Goal: Communication & Community: Answer question/provide support

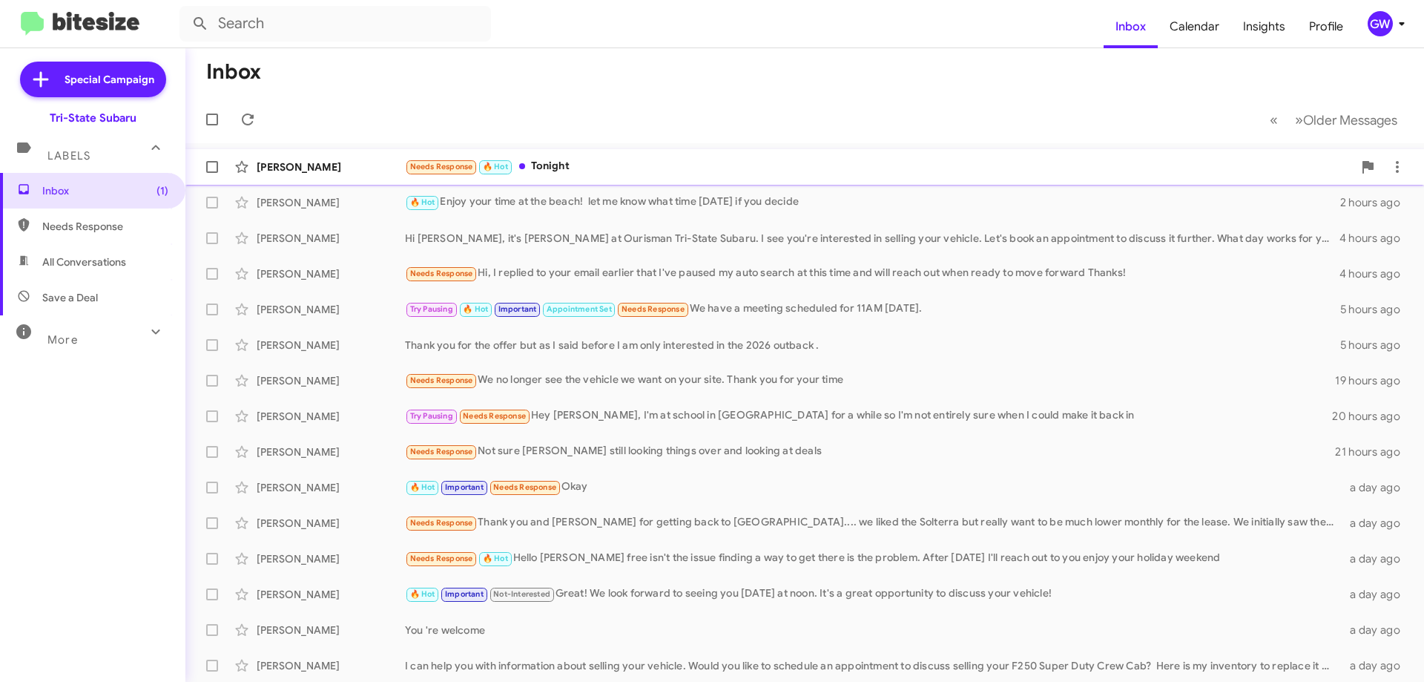
click at [507, 171] on span "🔥 Hot" at bounding box center [495, 167] width 25 height 10
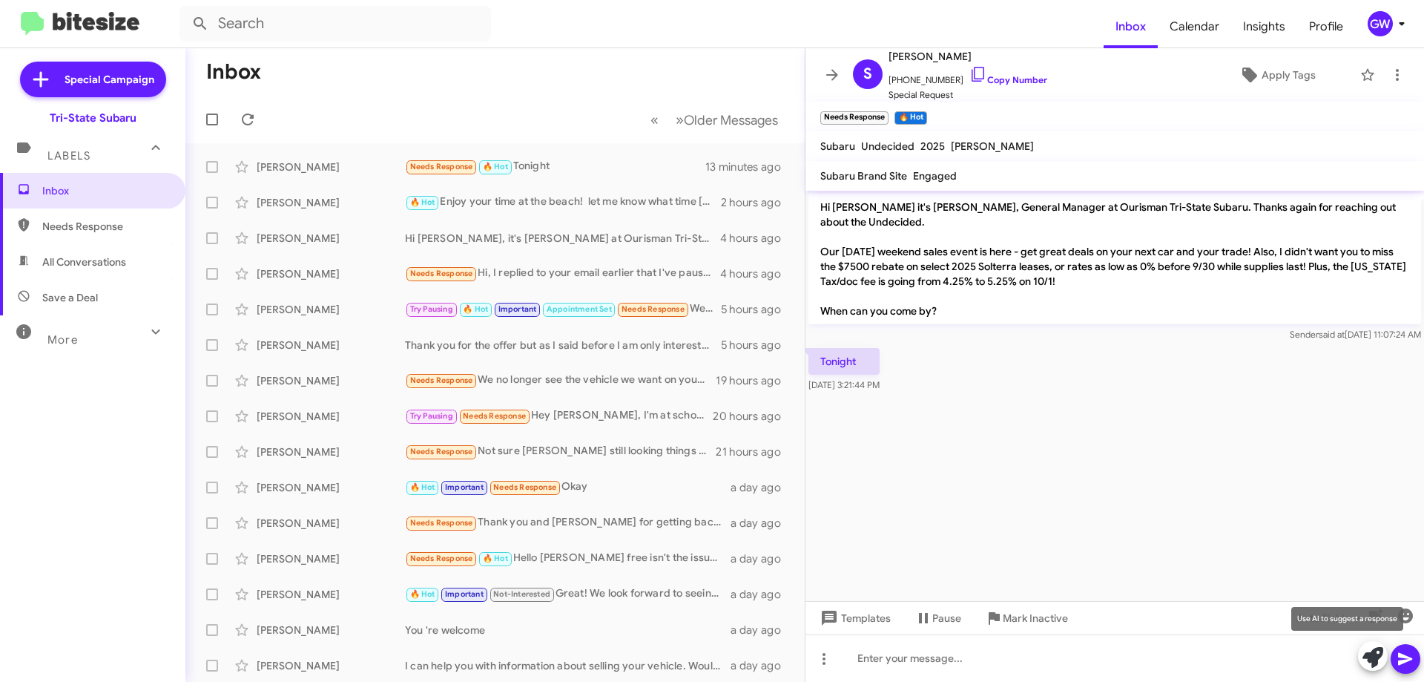
click at [1406, 616] on mat-tooltip-component "Use AI to suggest a response" at bounding box center [1347, 618] width 133 height 45
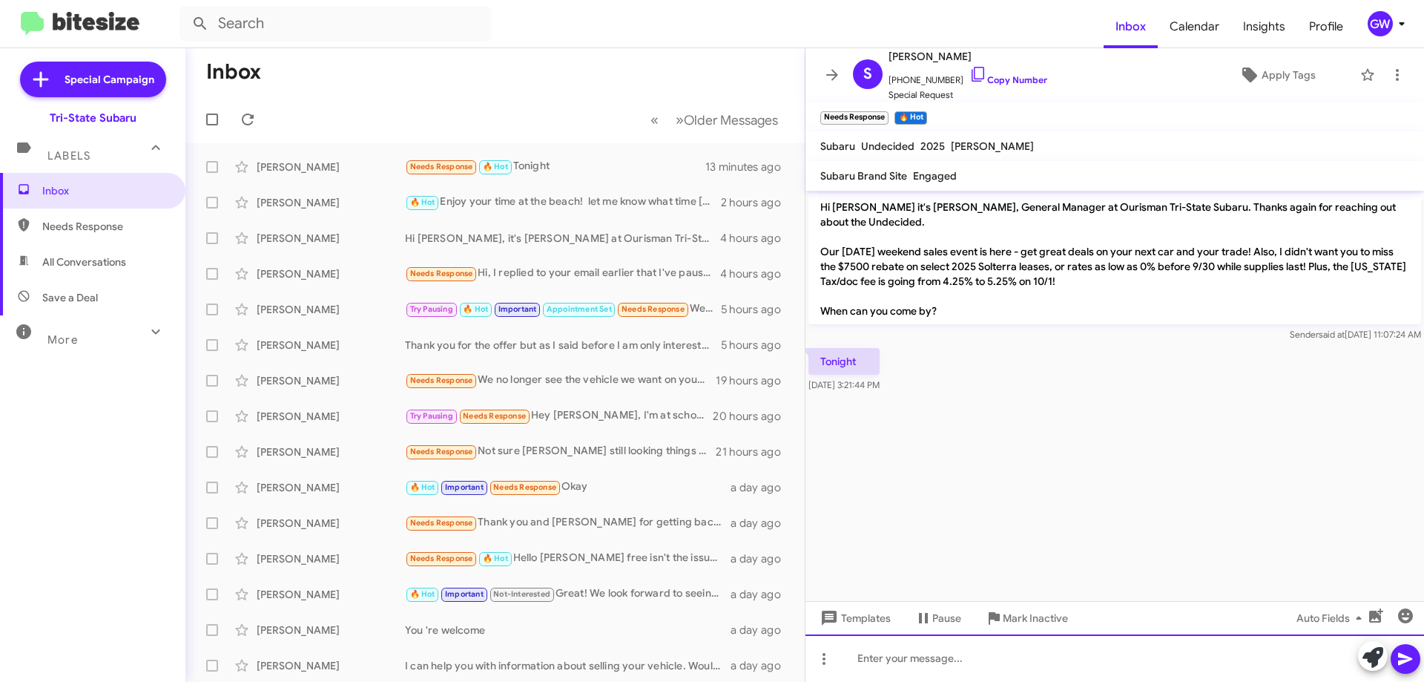
drag, startPoint x: 1091, startPoint y: 664, endPoint x: 1101, endPoint y: 659, distance: 11.0
click at [1093, 664] on div at bounding box center [1115, 657] width 619 height 47
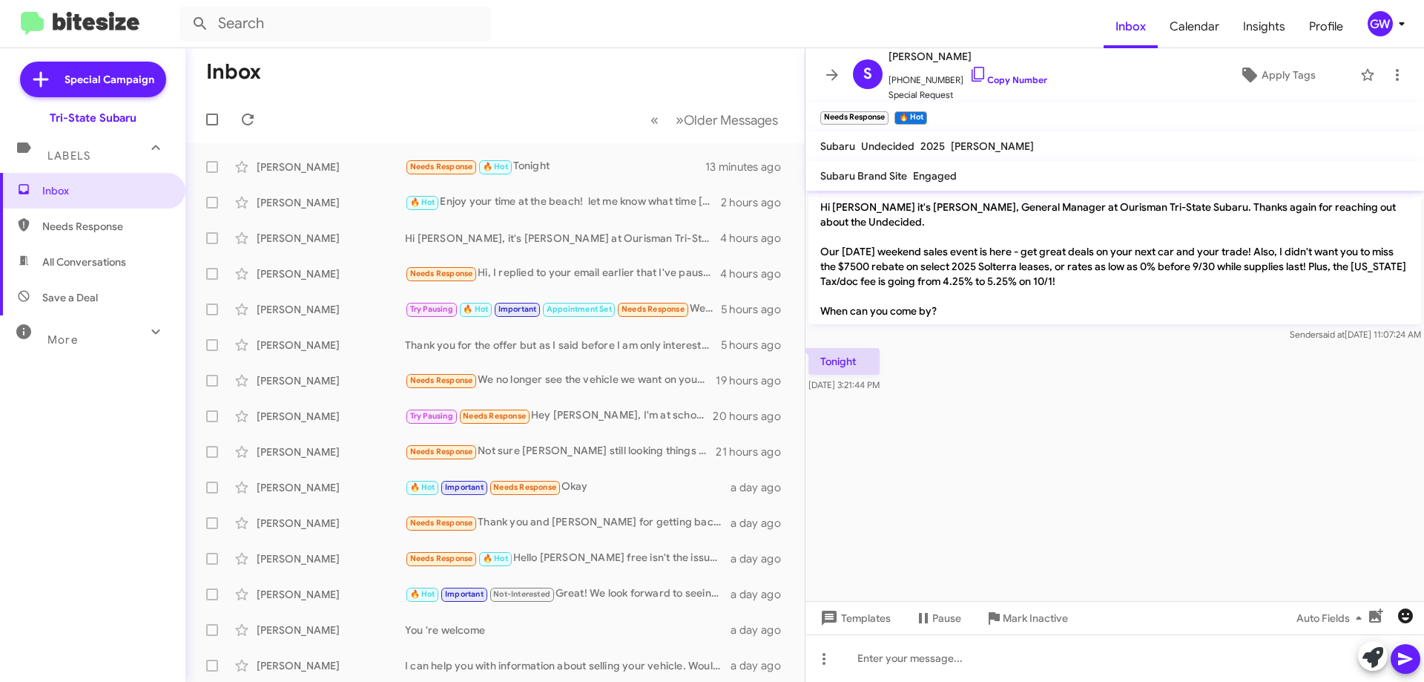
click at [1411, 615] on icon "button" at bounding box center [1405, 615] width 15 height 15
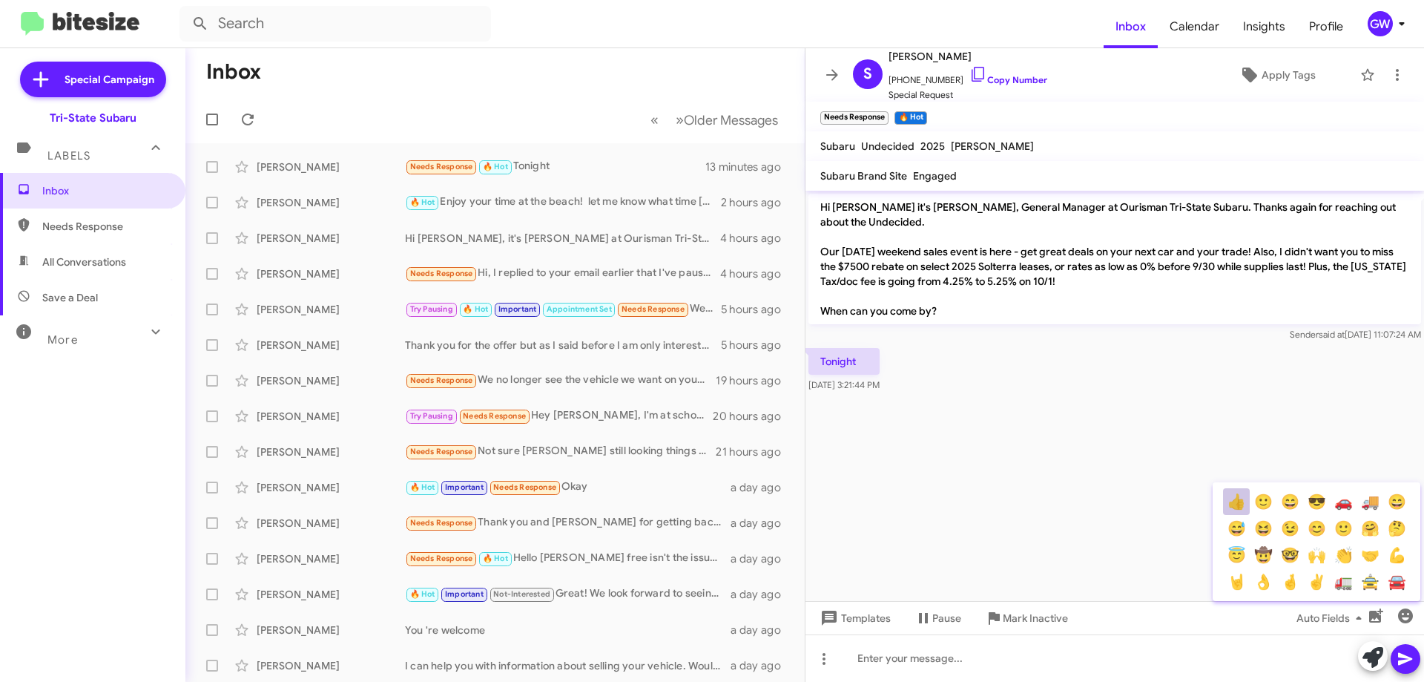
click at [1237, 496] on button "👍" at bounding box center [1236, 501] width 27 height 27
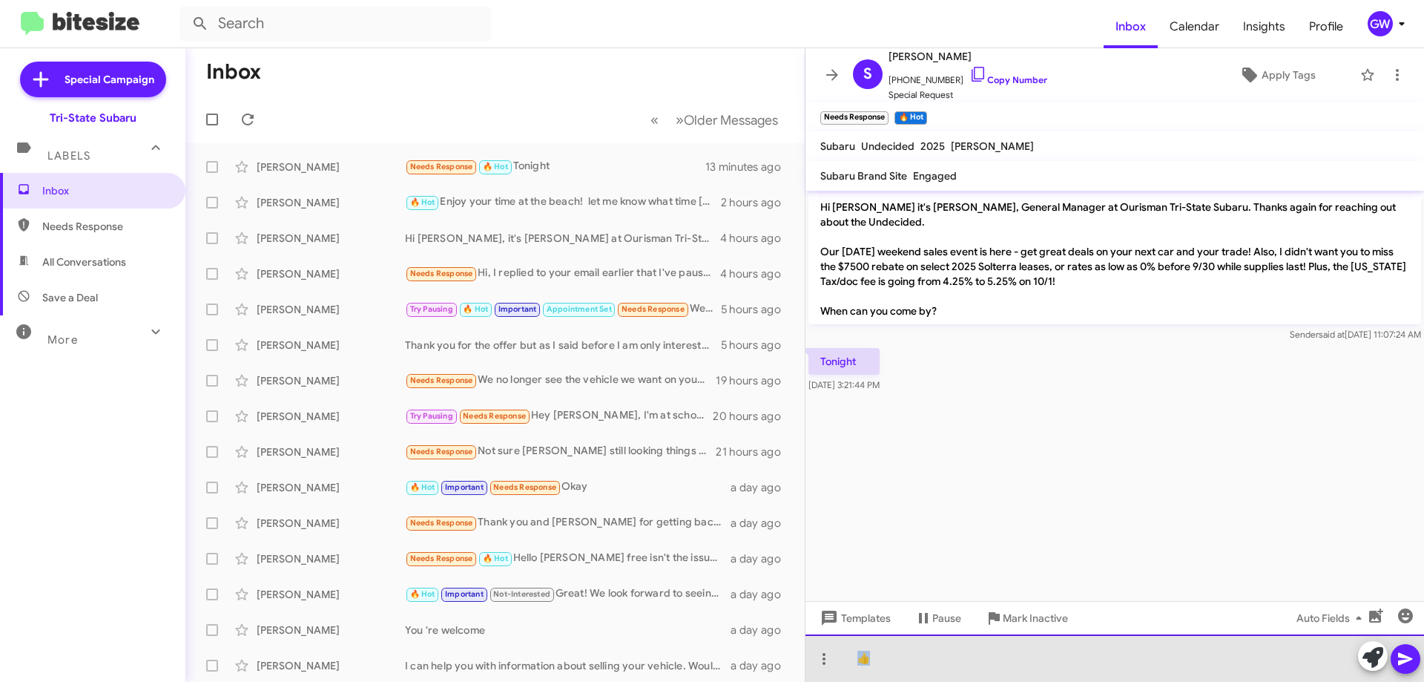
drag, startPoint x: 882, startPoint y: 648, endPoint x: 808, endPoint y: 674, distance: 77.9
click at [808, 674] on div "👍" at bounding box center [1115, 657] width 619 height 47
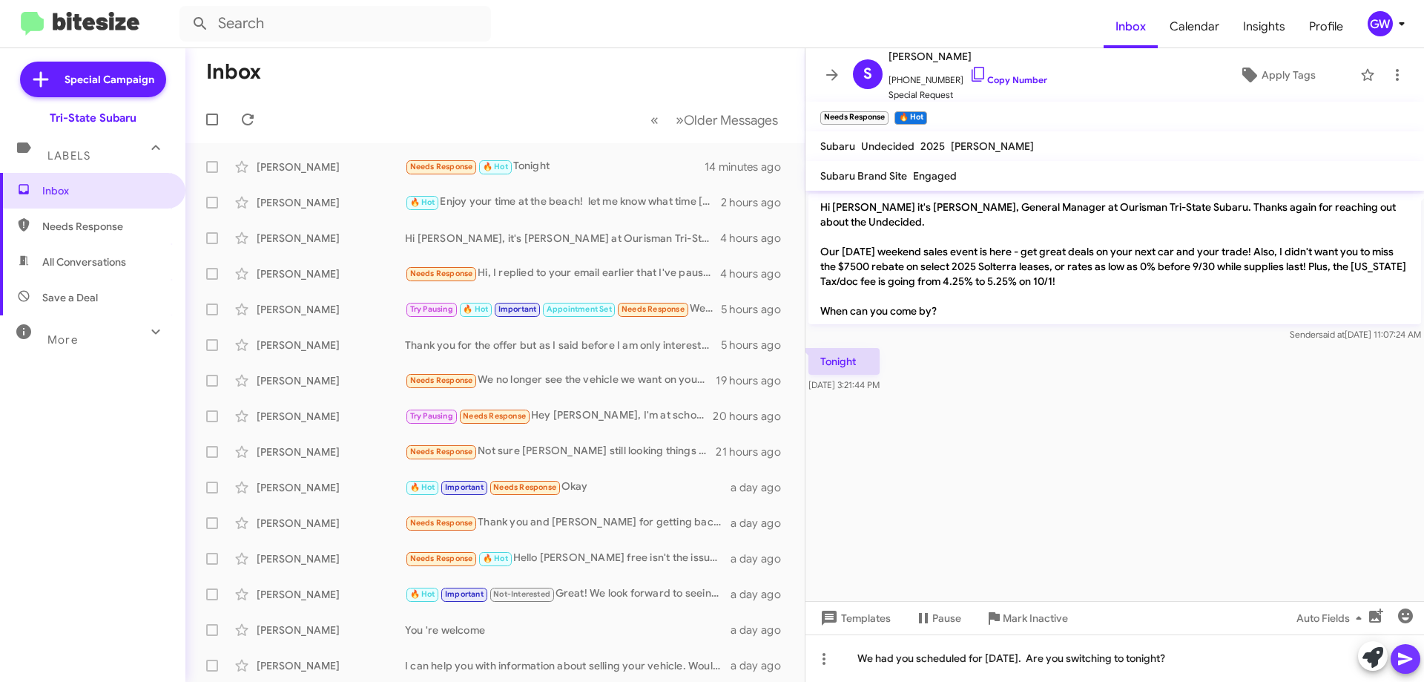
click at [1406, 662] on icon at bounding box center [1406, 659] width 18 height 18
